Goal: Task Accomplishment & Management: Manage account settings

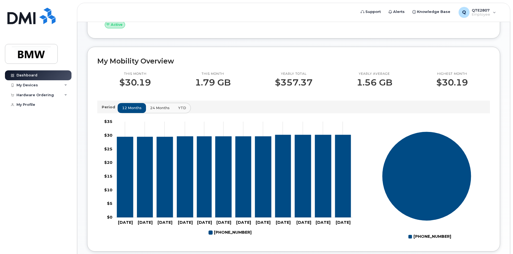
scroll to position [110, 0]
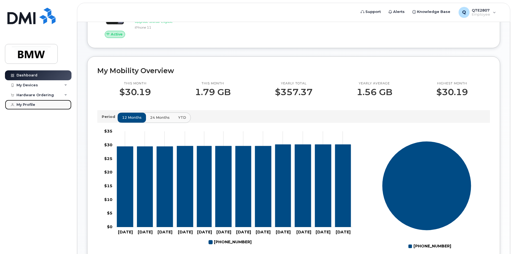
click at [23, 104] on div "My Profile" at bounding box center [25, 105] width 19 height 4
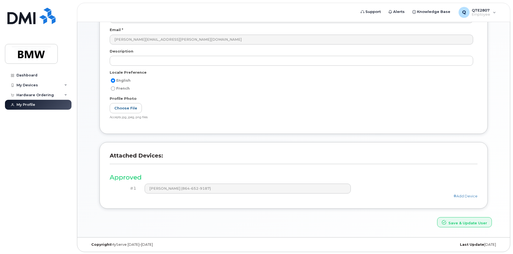
scroll to position [73, 0]
click at [464, 195] on link "Add Device" at bounding box center [465, 195] width 24 height 4
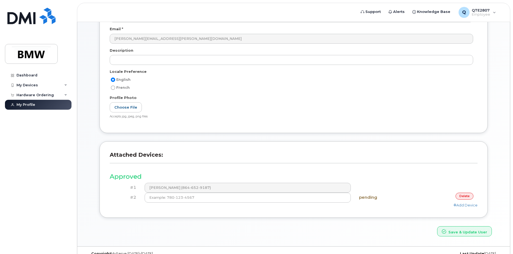
click at [460, 196] on link "delete" at bounding box center [464, 196] width 18 height 7
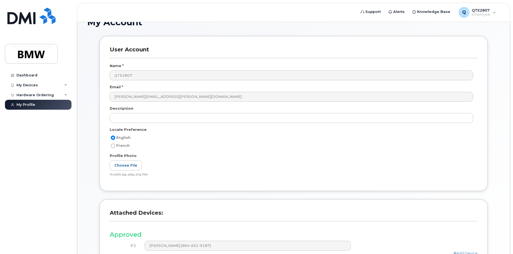
scroll to position [27, 0]
